Goal: Task Accomplishment & Management: Manage account settings

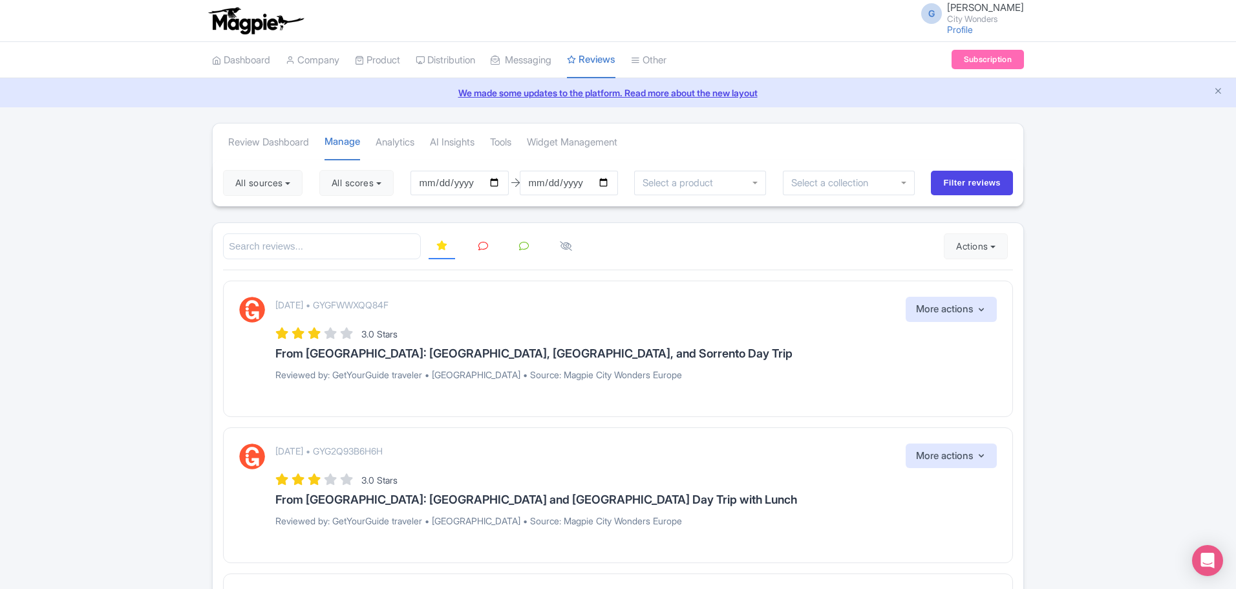
click at [727, 248] on div at bounding box center [618, 246] width 790 height 26
click at [624, 109] on link "Manage" at bounding box center [628, 113] width 123 height 20
click at [370, 195] on button "All scores" at bounding box center [356, 183] width 74 height 26
click at [361, 208] on label "5 stars" at bounding box center [357, 213] width 29 height 15
click at [352, 208] on input "5 stars" at bounding box center [347, 210] width 8 height 8
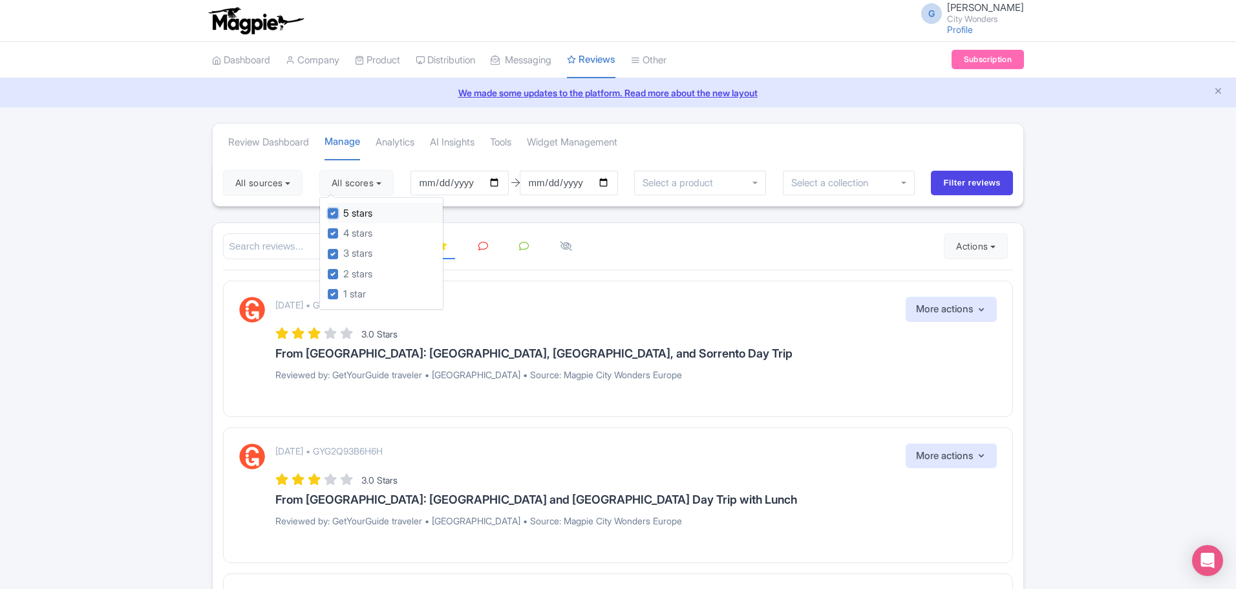
checkbox input "false"
click at [368, 231] on label "4 stars" at bounding box center [357, 233] width 29 height 15
click at [352, 231] on input "4 stars" at bounding box center [347, 230] width 8 height 8
checkbox input "false"
click at [776, 246] on div at bounding box center [618, 246] width 790 height 26
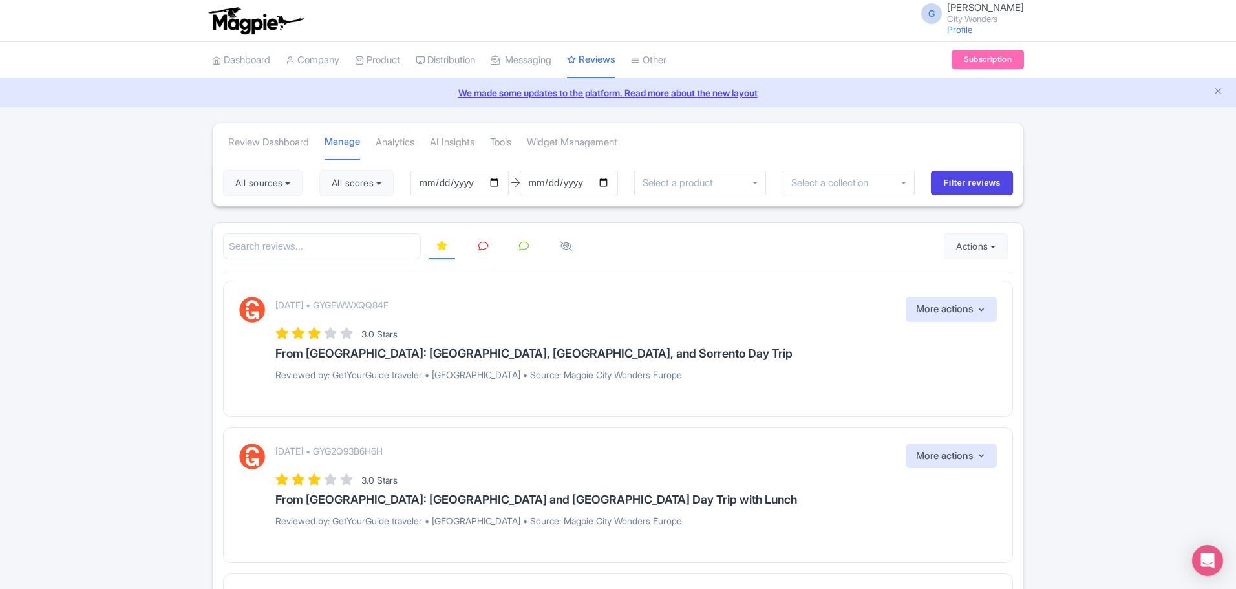
click at [366, 180] on button "All scores" at bounding box center [356, 183] width 74 height 26
click at [268, 190] on button "All sources" at bounding box center [262, 183] width 79 height 26
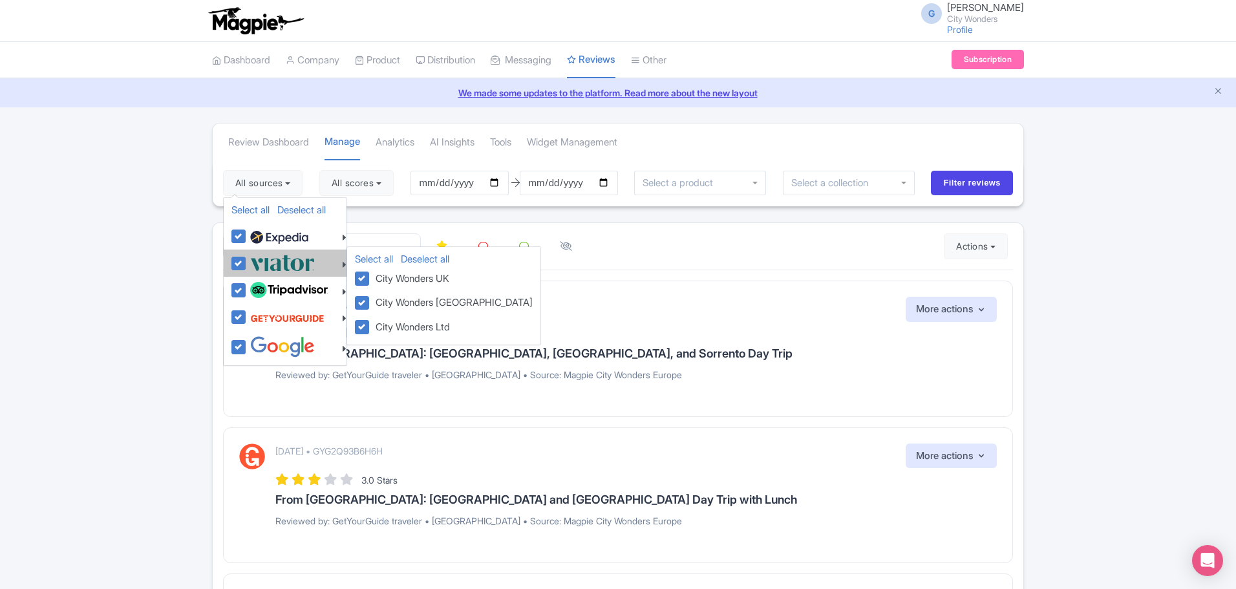
click at [272, 260] on img at bounding box center [282, 262] width 65 height 21
click at [255, 260] on input "checkbox" at bounding box center [251, 256] width 8 height 8
checkbox input "false"
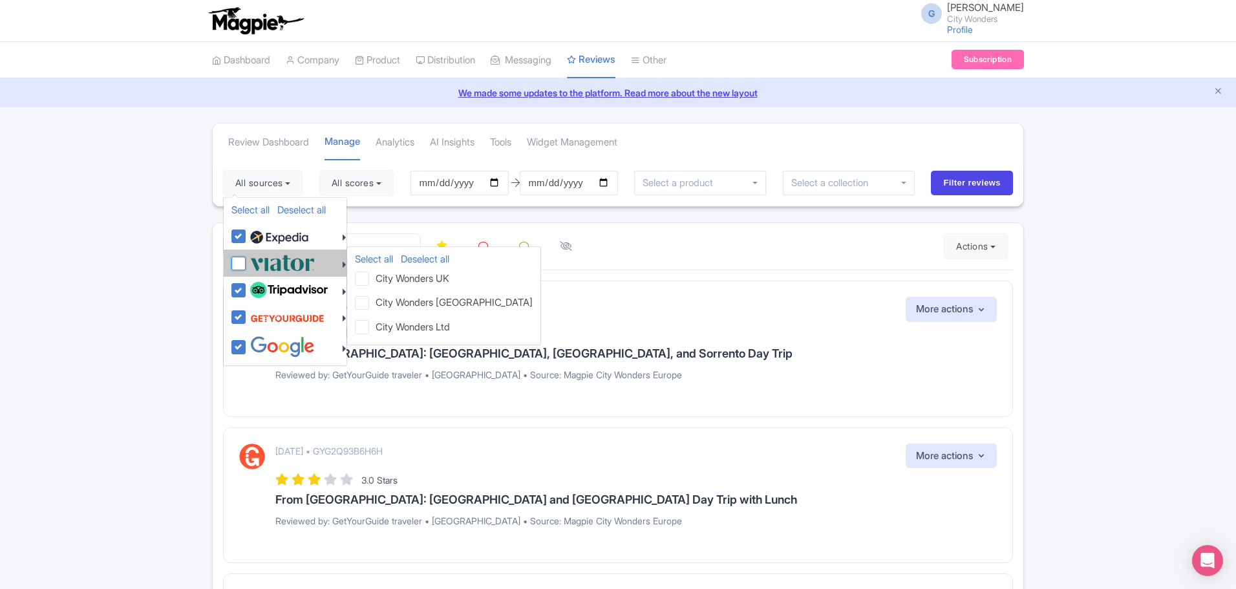
checkbox input "false"
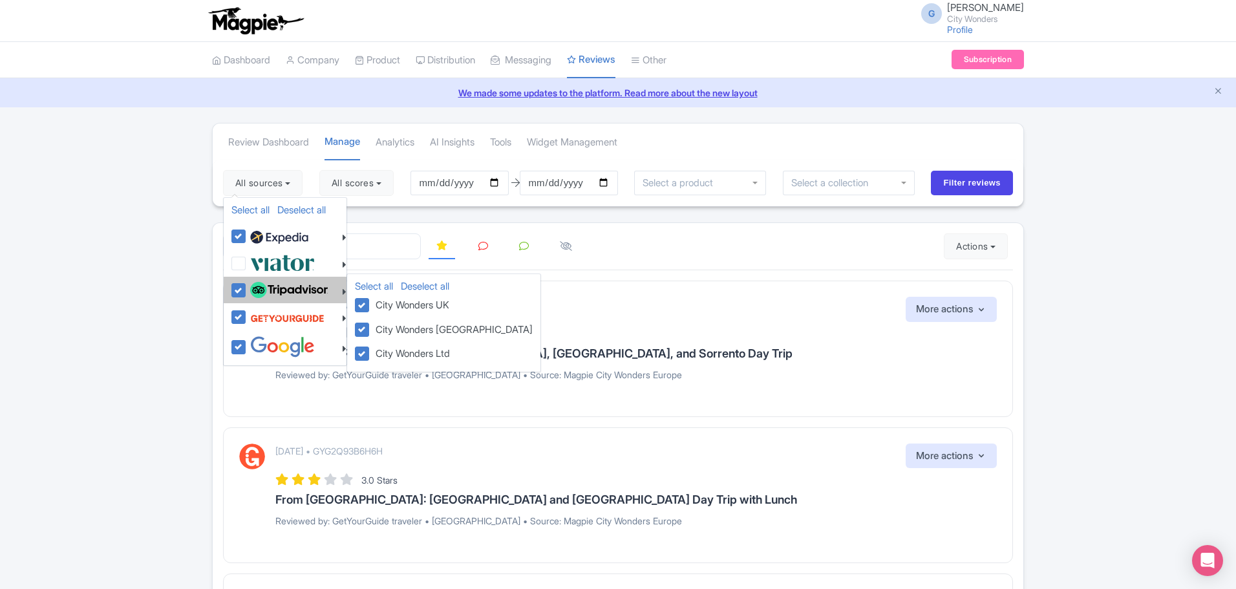
click at [263, 299] on label at bounding box center [287, 290] width 81 height 22
click at [255, 288] on input "checkbox" at bounding box center [251, 283] width 8 height 8
checkbox input "false"
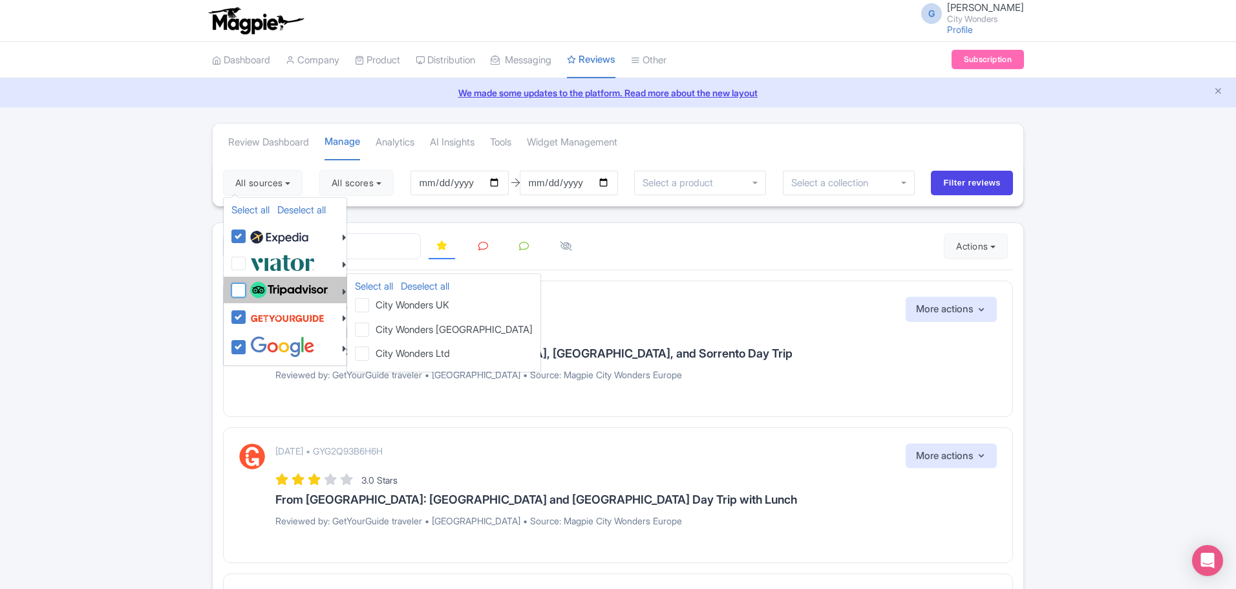
checkbox input "false"
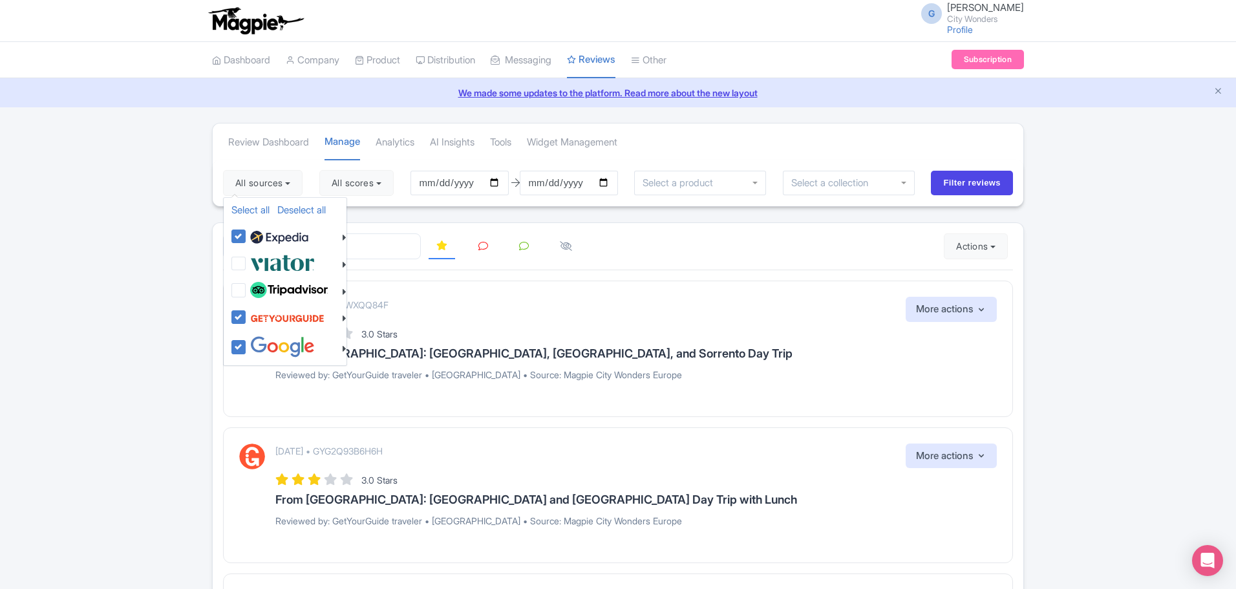
click at [657, 330] on div "3.0 Stars" at bounding box center [635, 332] width 721 height 17
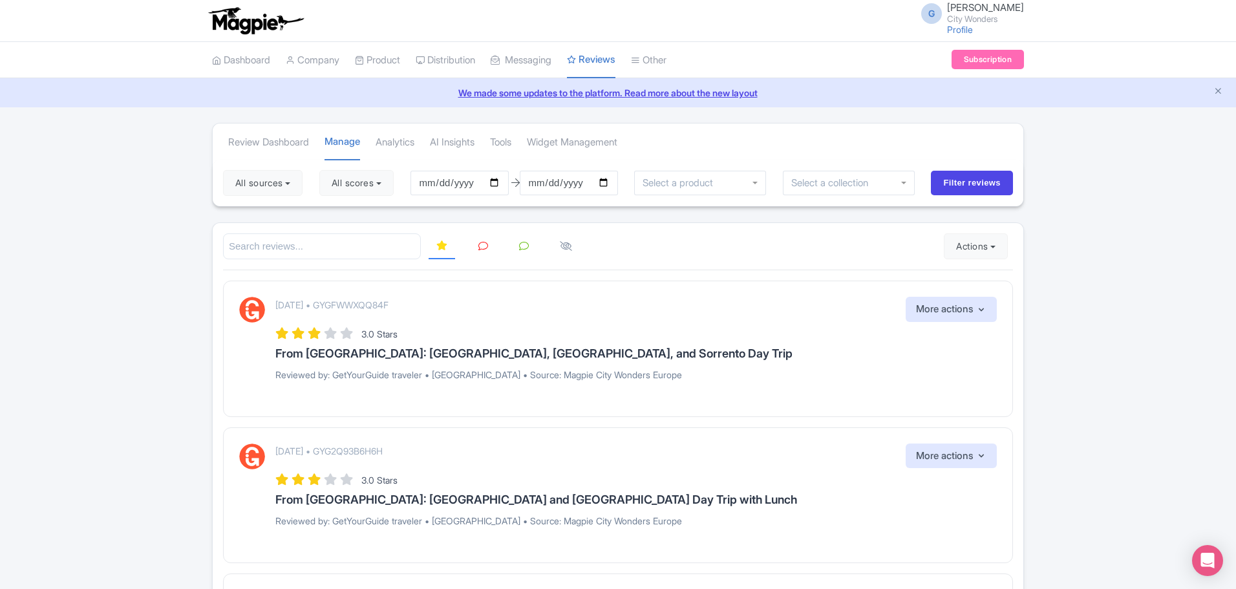
click at [479, 249] on icon at bounding box center [483, 246] width 10 height 10
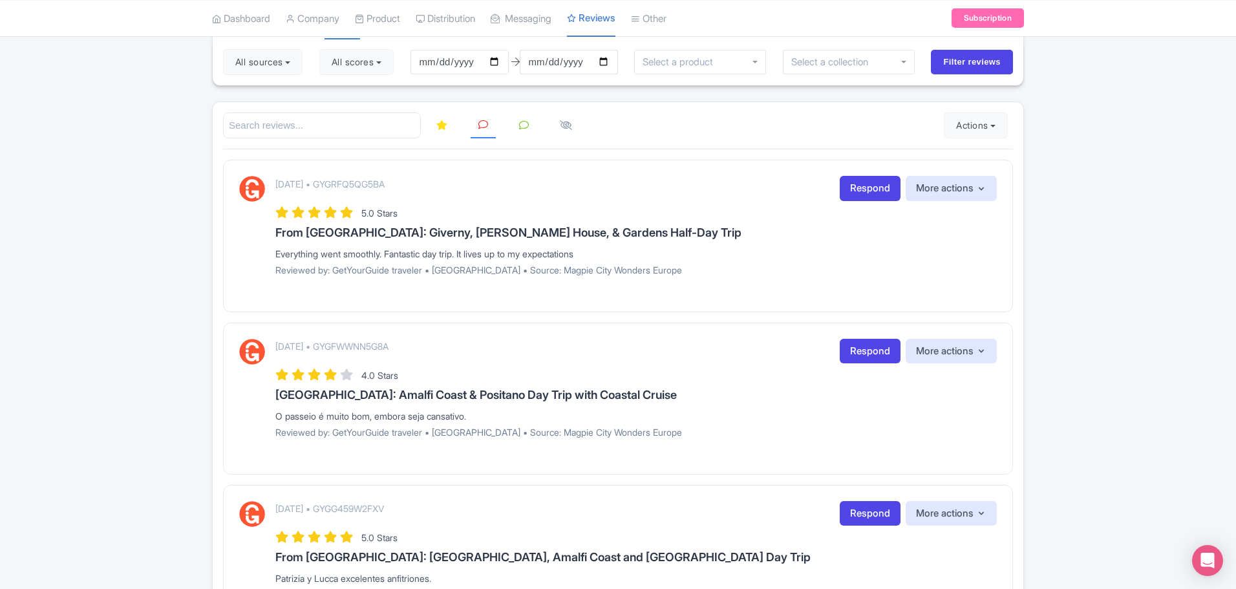
scroll to position [194, 0]
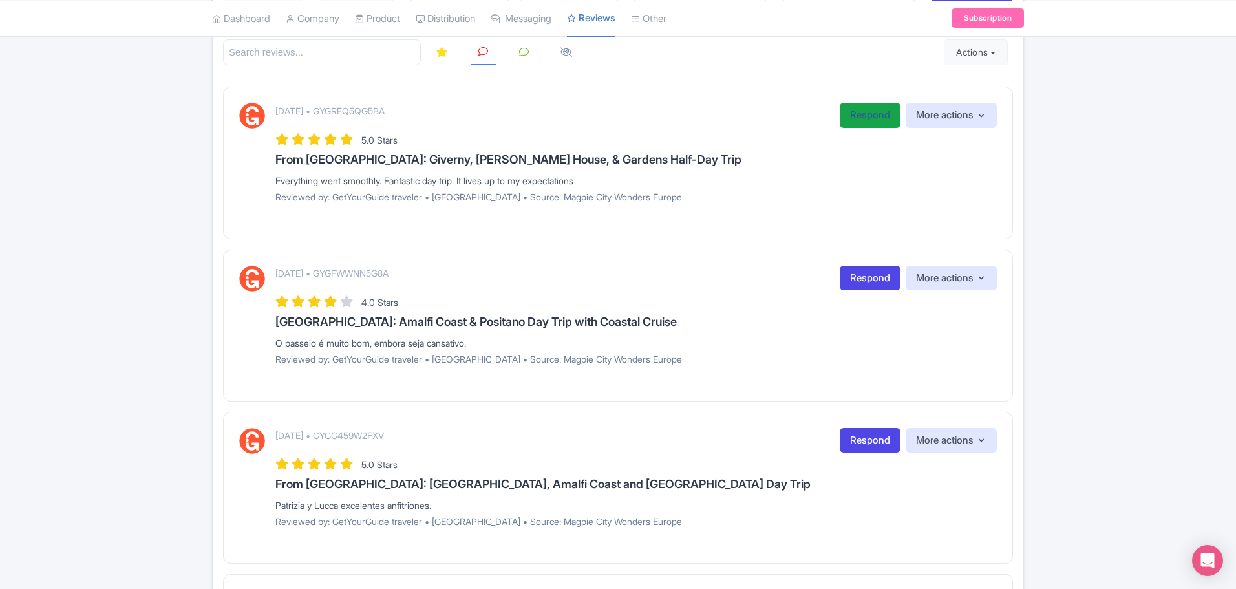
click at [872, 109] on link "Respond" at bounding box center [870, 115] width 61 height 25
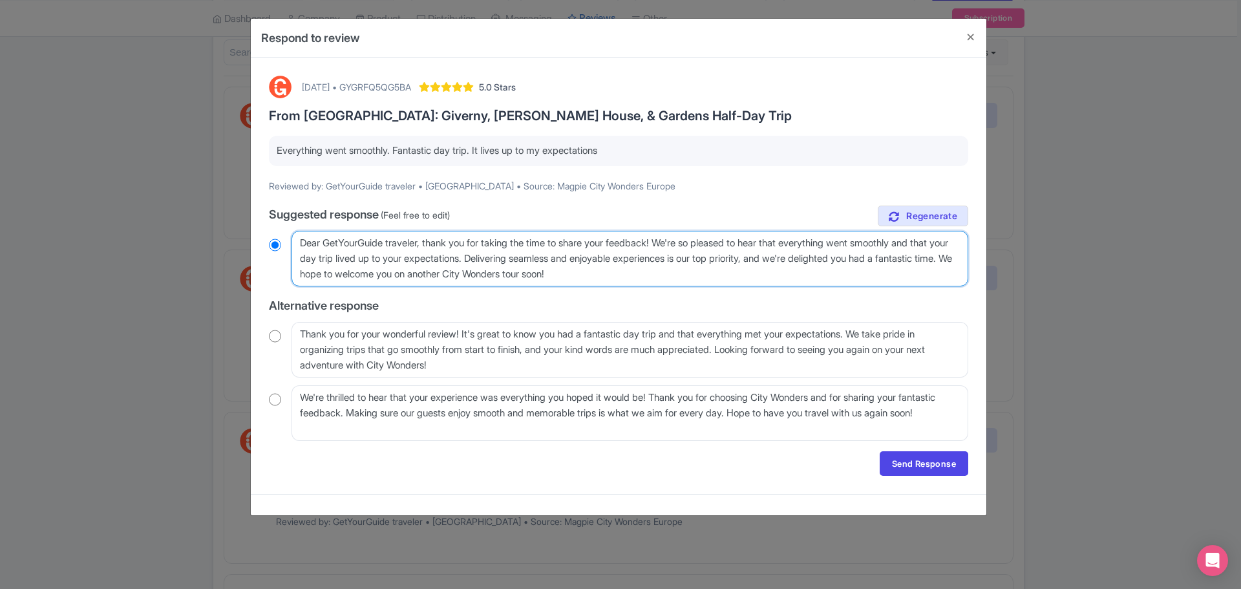
drag, startPoint x: 301, startPoint y: 246, endPoint x: 667, endPoint y: 284, distance: 367.8
click at [667, 284] on textarea "Dear GetYourGuide traveler, thank you for taking the time to share your feedbac…" at bounding box center [629, 259] width 677 height 56
drag, startPoint x: 273, startPoint y: 151, endPoint x: 620, endPoint y: 146, distance: 347.1
click at [620, 146] on div "Everything went smoothly. Fantastic day trip. It lives up to my expectations" at bounding box center [618, 151] width 699 height 30
drag, startPoint x: 967, startPoint y: 38, endPoint x: 631, endPoint y: 205, distance: 375.2
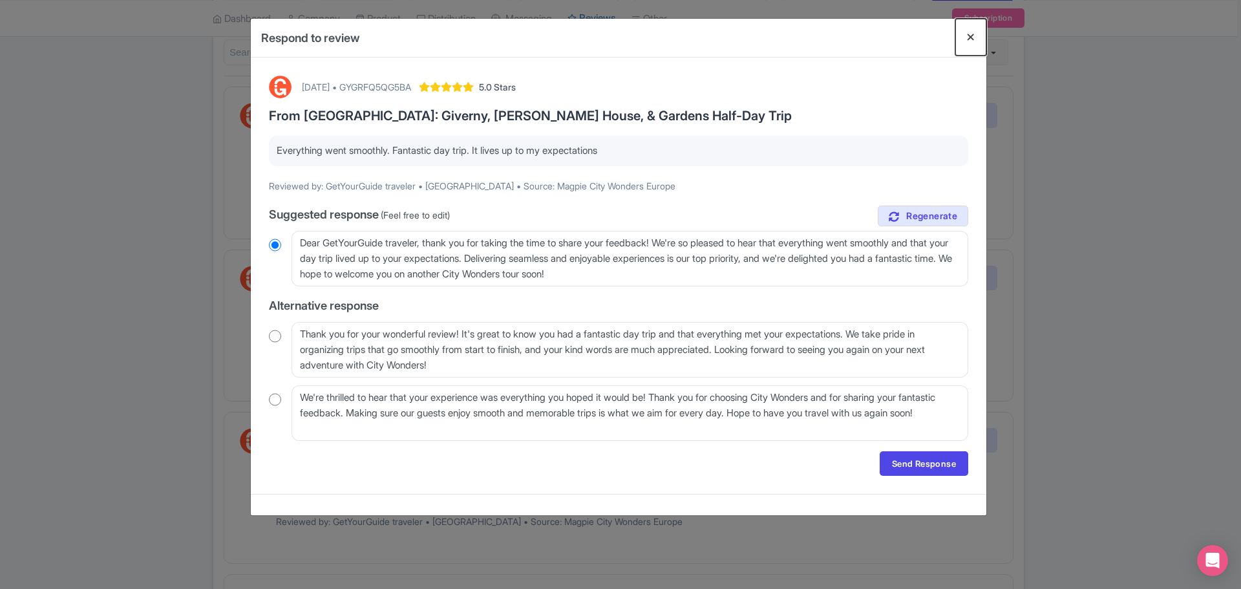
click at [964, 38] on button "Close" at bounding box center [970, 37] width 31 height 37
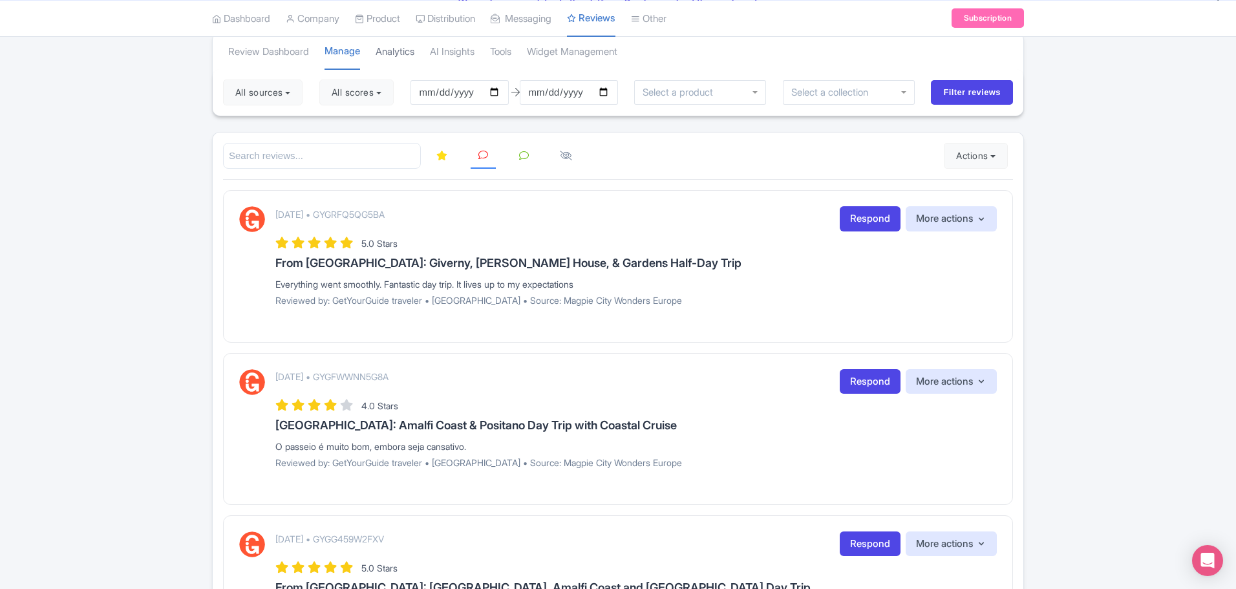
scroll to position [0, 0]
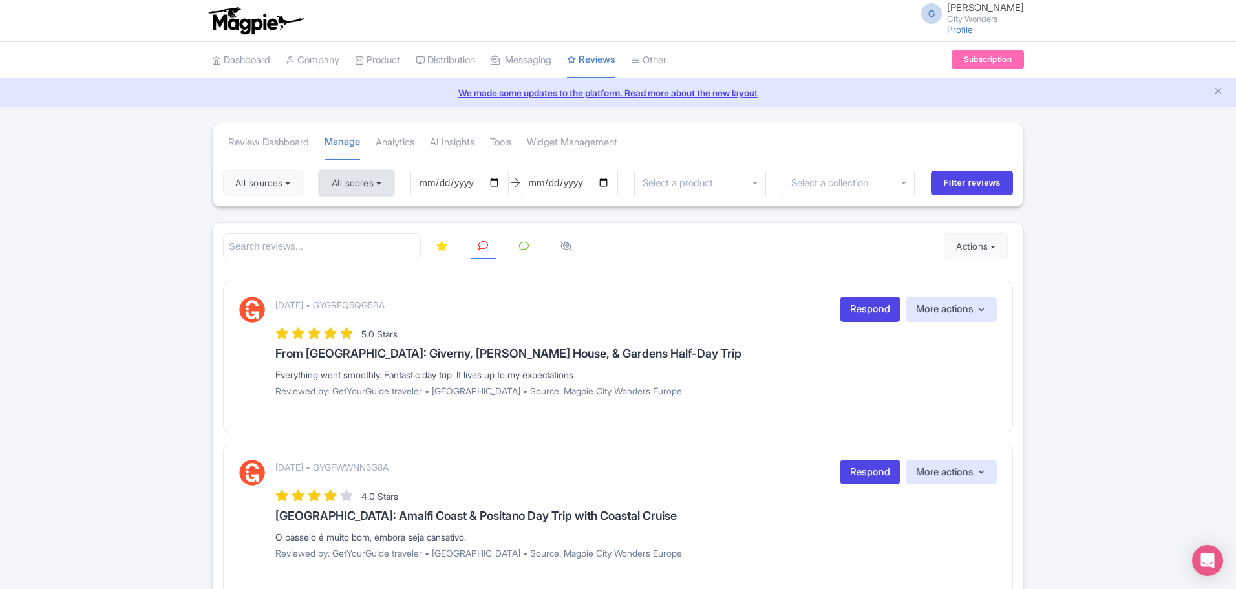
click at [368, 187] on button "All scores" at bounding box center [356, 183] width 74 height 26
click at [977, 185] on input "Filter reviews" at bounding box center [972, 183] width 82 height 25
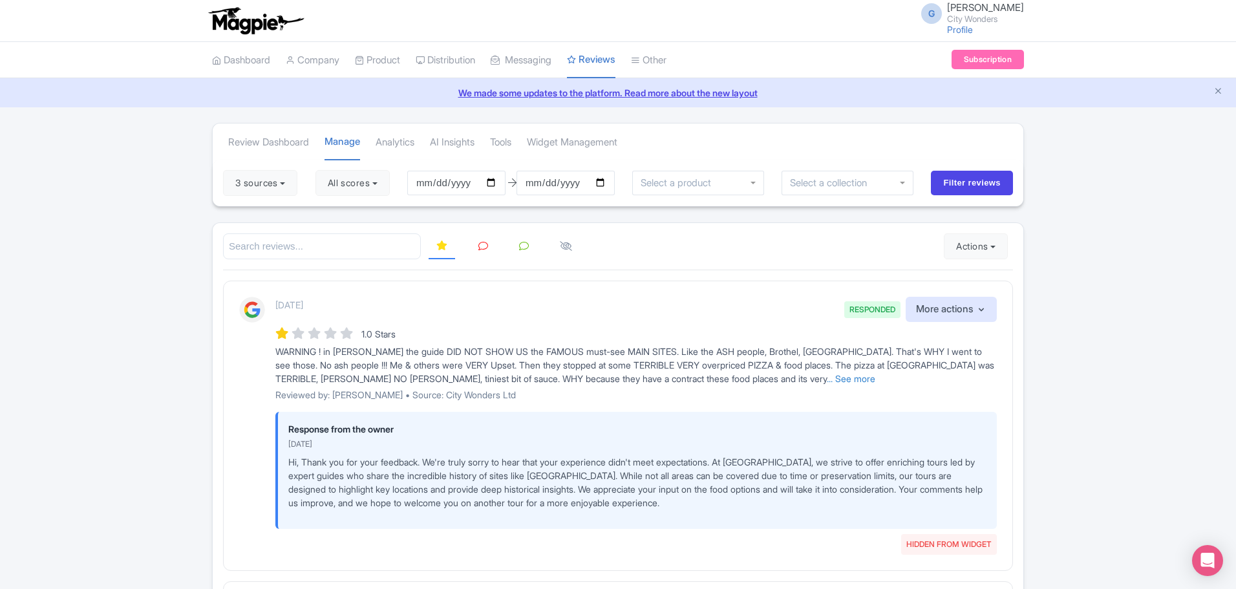
click at [483, 249] on icon at bounding box center [483, 246] width 10 height 10
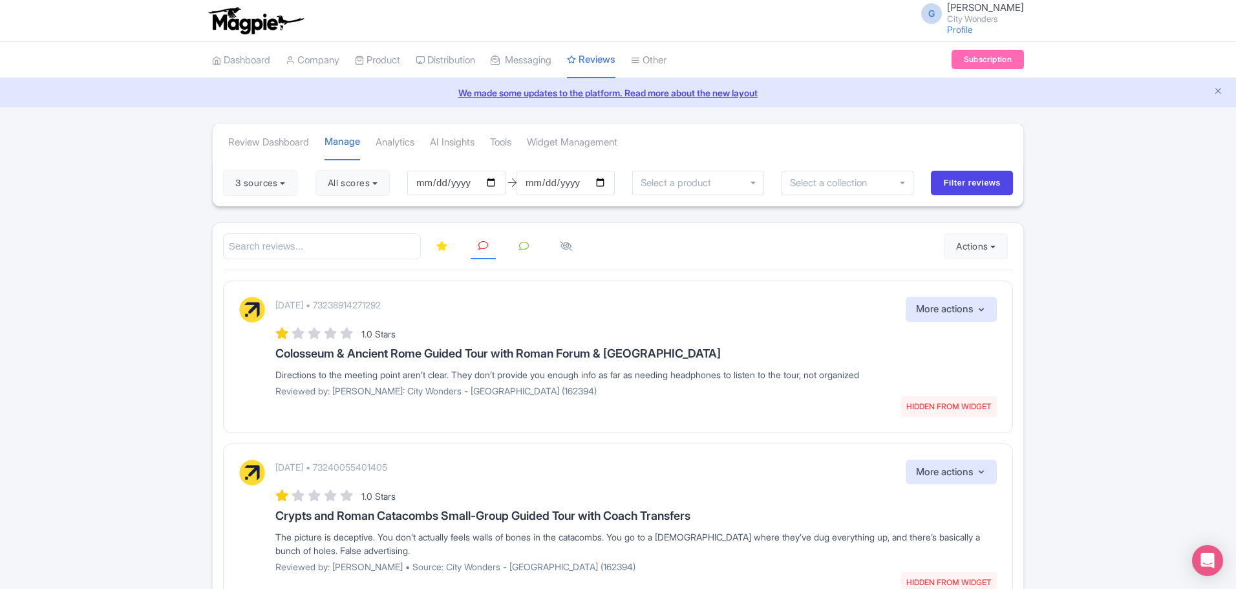
scroll to position [65, 0]
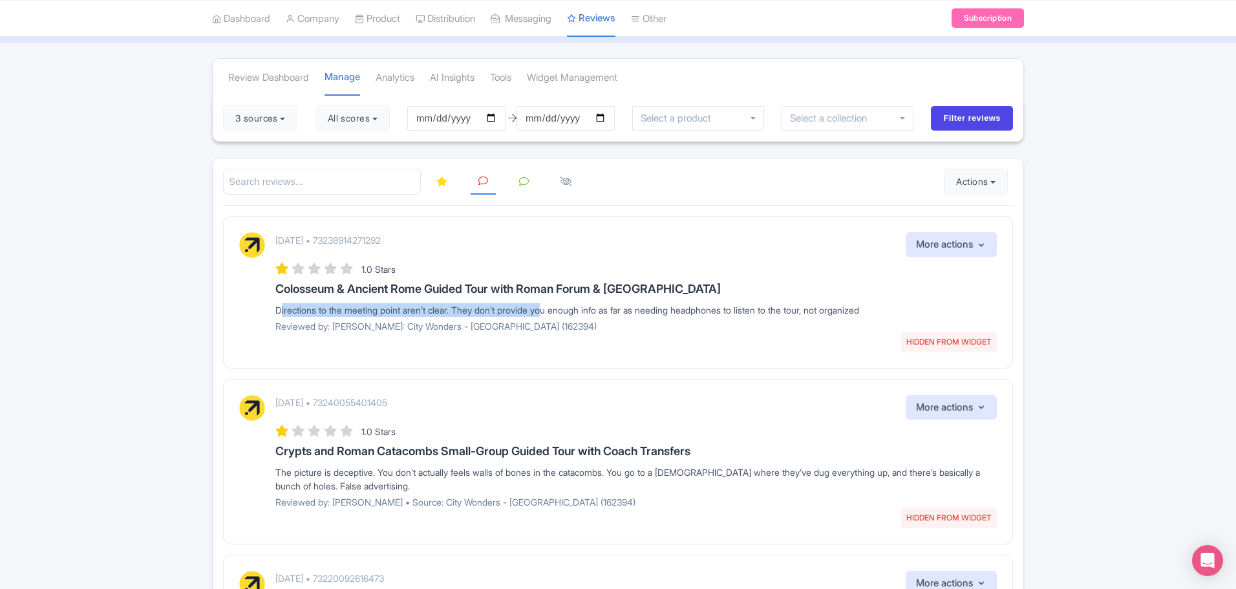
drag, startPoint x: 271, startPoint y: 313, endPoint x: 553, endPoint y: 312, distance: 281.1
click at [551, 312] on div "September 16, 2025 • 73238914271292 HIDDEN FROM WIDGET More actions Hide from t…" at bounding box center [617, 286] width 757 height 109
click at [282, 120] on button "3 sources" at bounding box center [260, 118] width 74 height 26
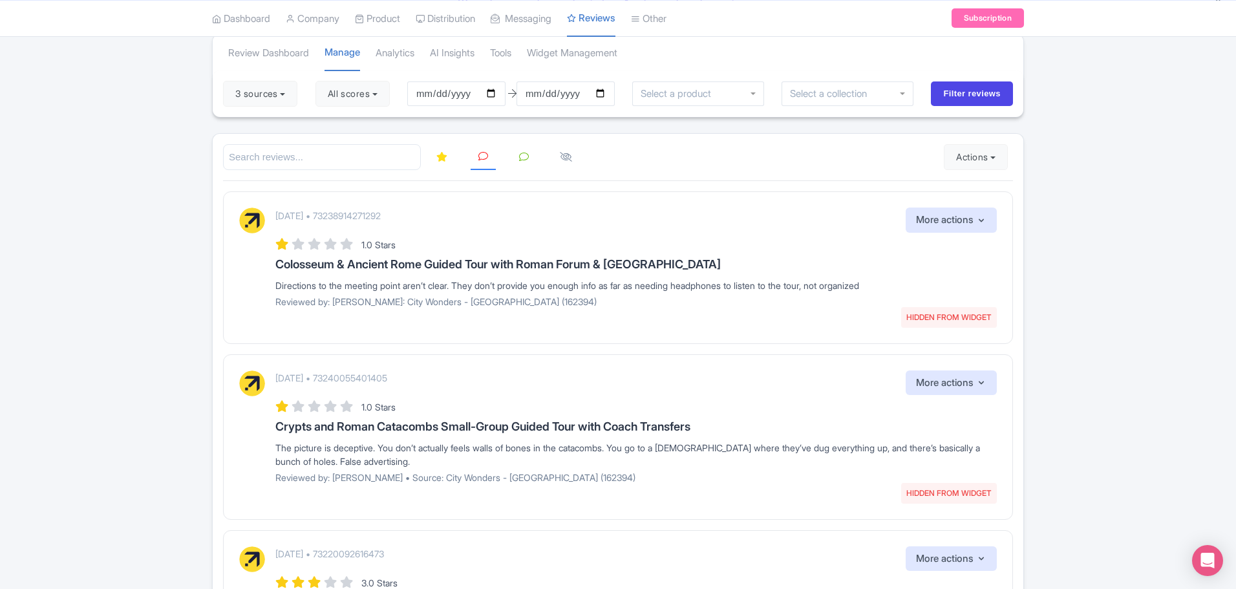
scroll to position [0, 0]
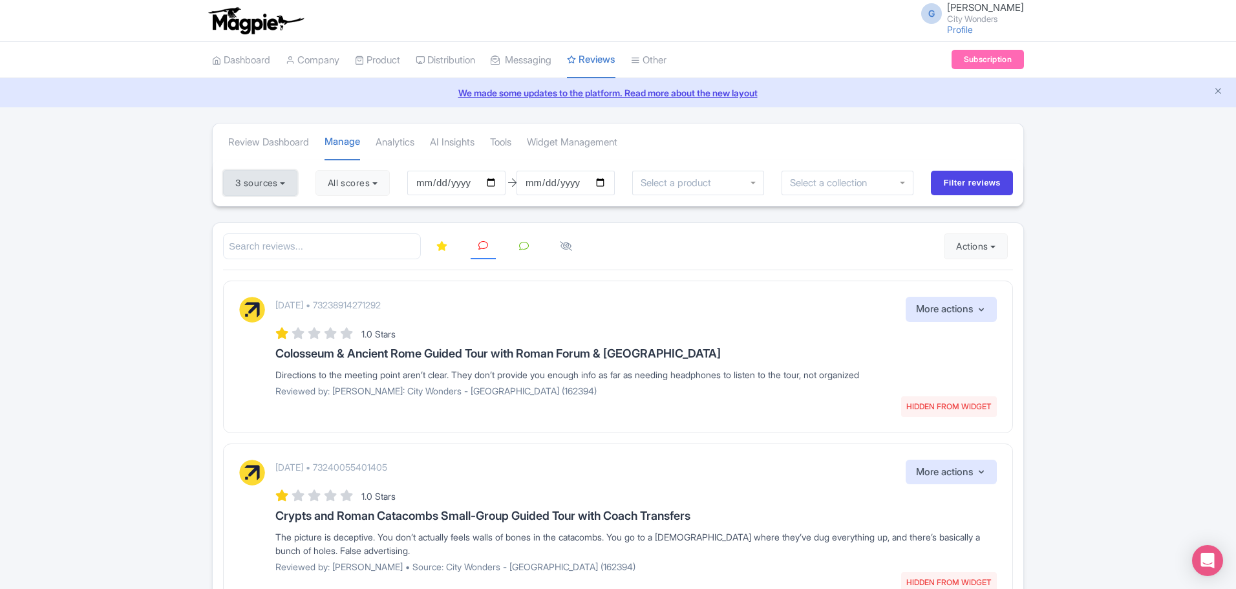
click at [274, 176] on button "3 sources" at bounding box center [260, 183] width 74 height 26
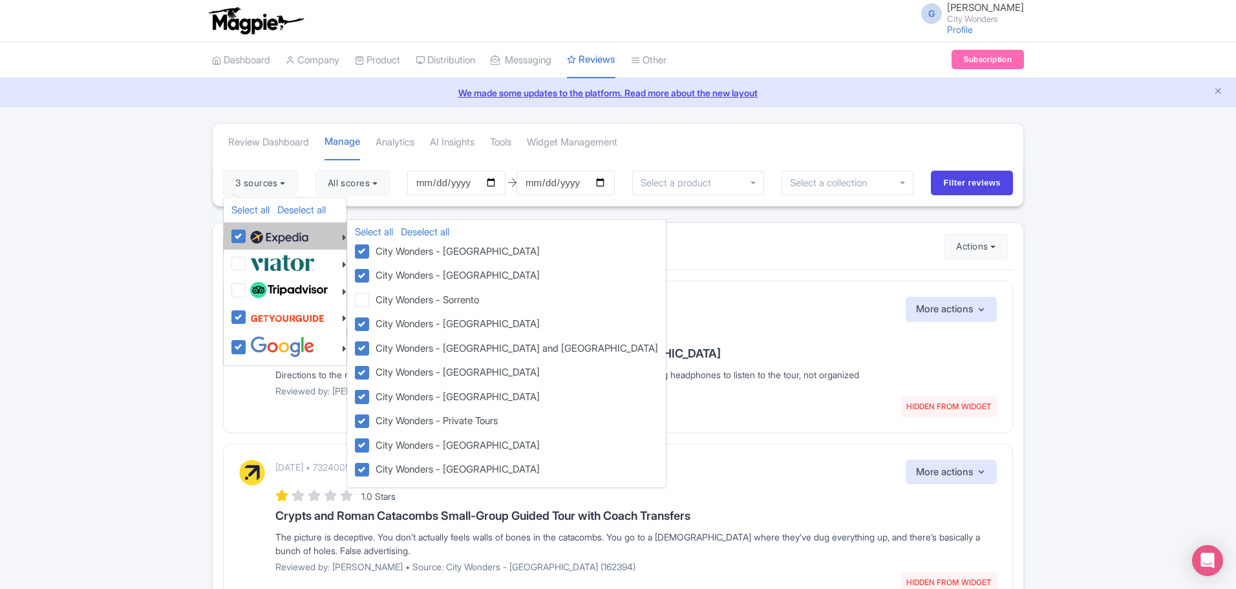
click at [247, 229] on label at bounding box center [277, 236] width 61 height 22
click at [247, 229] on input "checkbox" at bounding box center [251, 229] width 8 height 8
checkbox input "false"
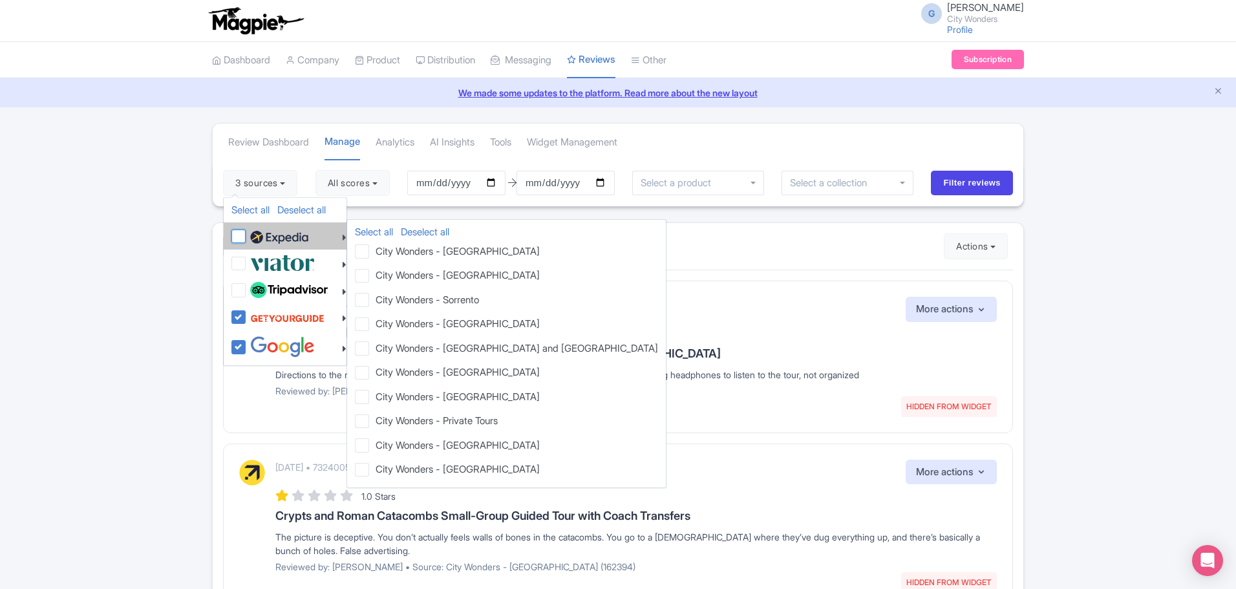
checkbox input "false"
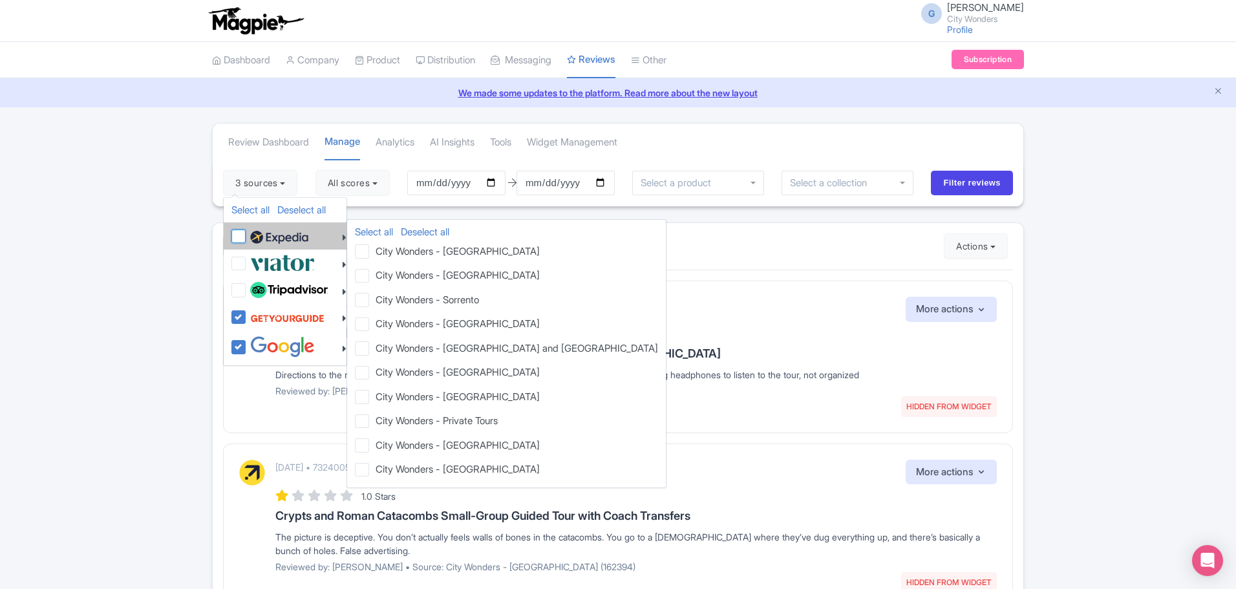
checkbox input "false"
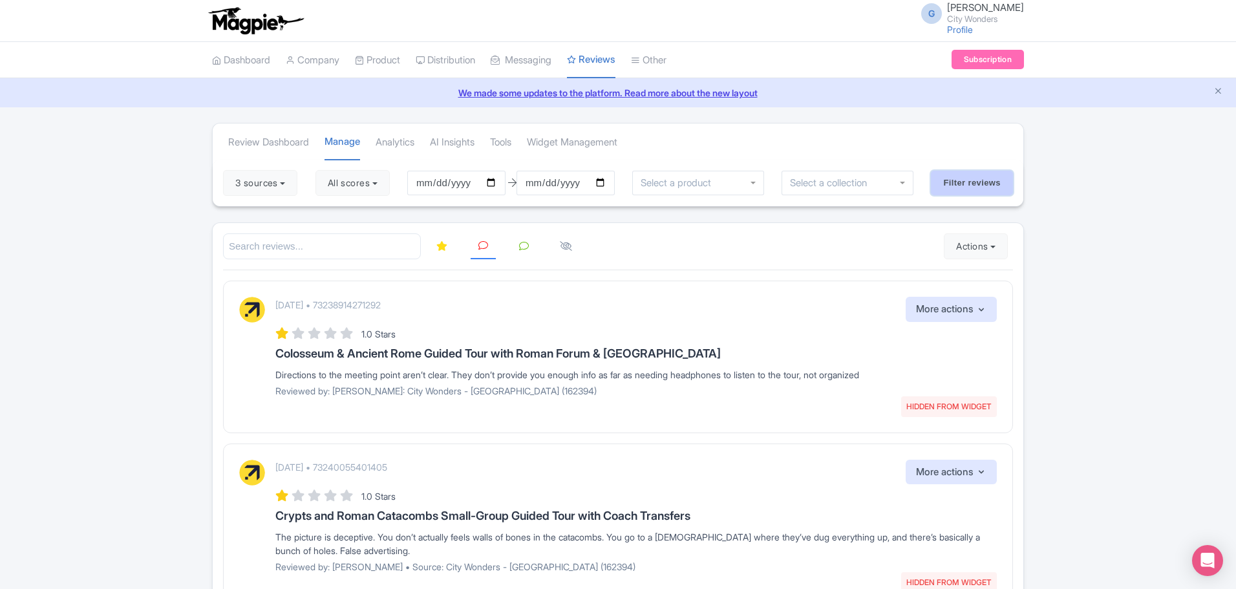
click at [962, 180] on input "Filter reviews" at bounding box center [972, 183] width 82 height 25
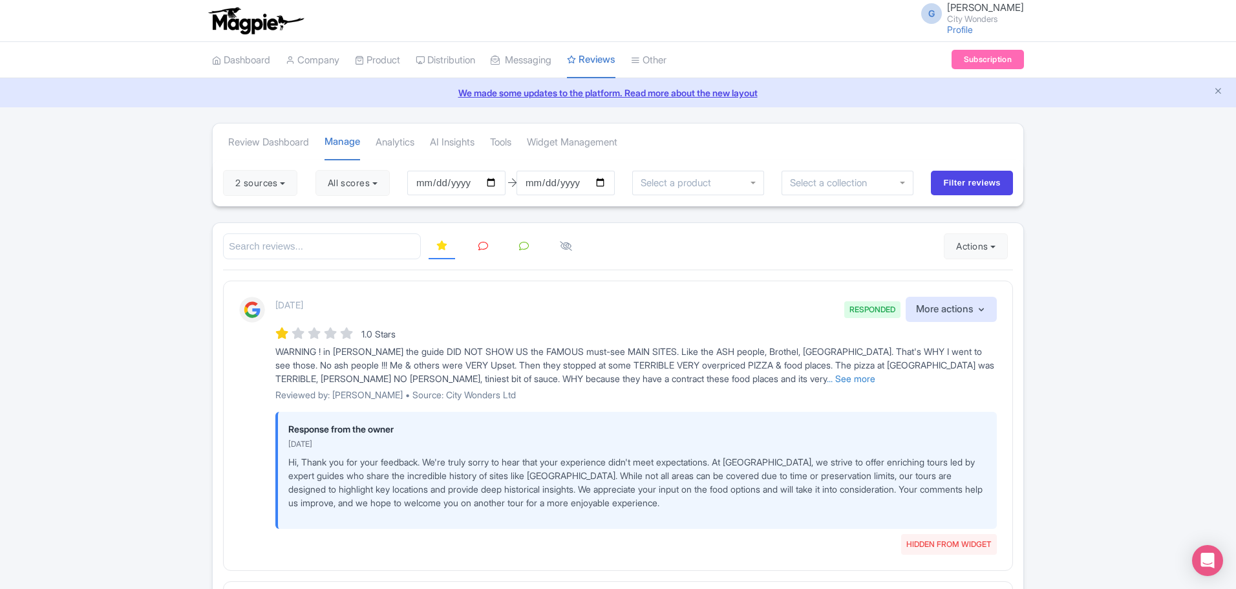
drag, startPoint x: 1074, startPoint y: 337, endPoint x: 833, endPoint y: 383, distance: 245.5
